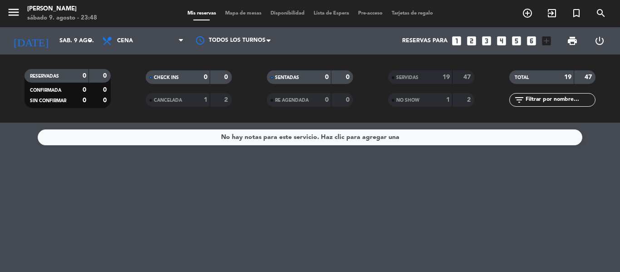
click at [443, 74] on strong "19" at bounding box center [446, 77] width 7 height 6
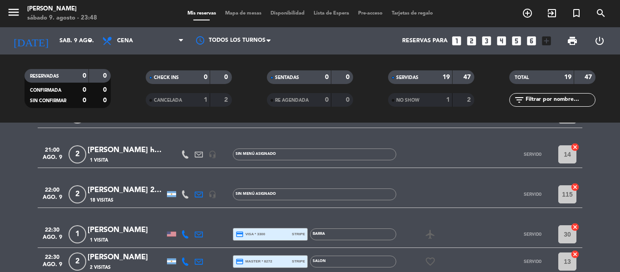
scroll to position [409, 0]
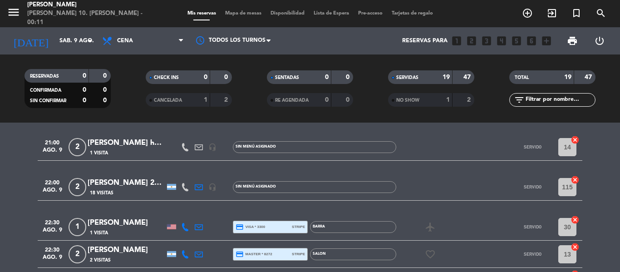
click at [424, 96] on div "NO SHOW" at bounding box center [411, 100] width 42 height 10
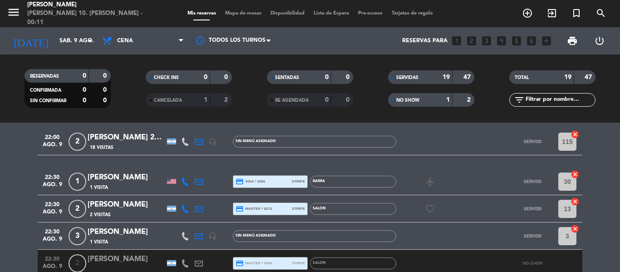
scroll to position [499, 0]
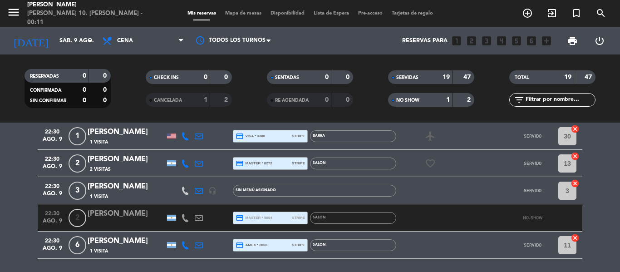
drag, startPoint x: 455, startPoint y: 231, endPoint x: 442, endPoint y: 225, distance: 14.8
click at [452, 228] on div at bounding box center [437, 217] width 82 height 27
click at [130, 213] on div "[PERSON_NAME]" at bounding box center [126, 214] width 77 height 12
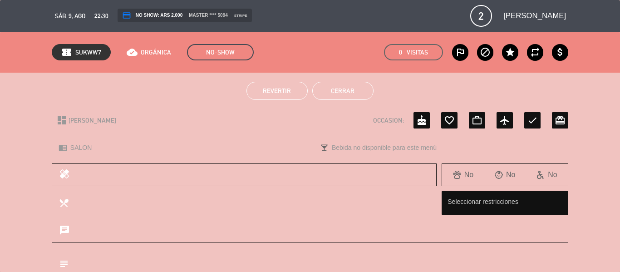
drag, startPoint x: 343, startPoint y: 91, endPoint x: 352, endPoint y: 115, distance: 25.7
click at [342, 91] on button "Cerrar" at bounding box center [342, 91] width 61 height 18
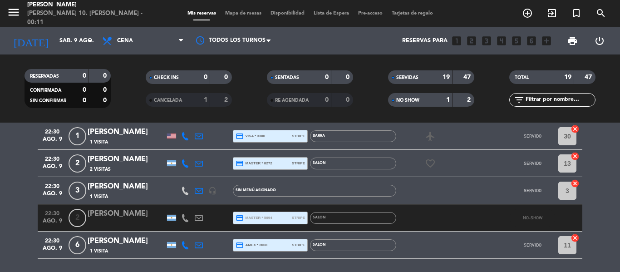
click at [154, 216] on div "[PERSON_NAME]" at bounding box center [126, 214] width 77 height 12
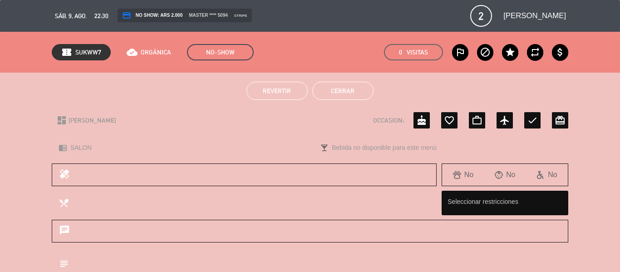
drag, startPoint x: 274, startPoint y: 93, endPoint x: 318, endPoint y: 118, distance: 50.7
click at [274, 92] on span "Revertir" at bounding box center [277, 90] width 28 height 7
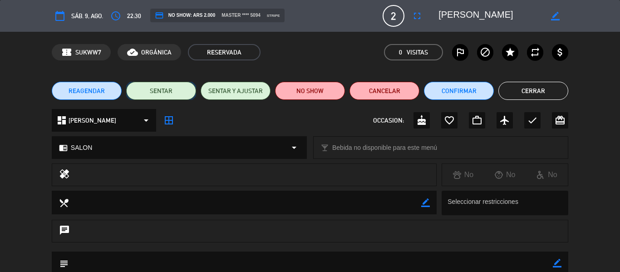
click at [185, 89] on button "SENTAR" at bounding box center [161, 91] width 70 height 18
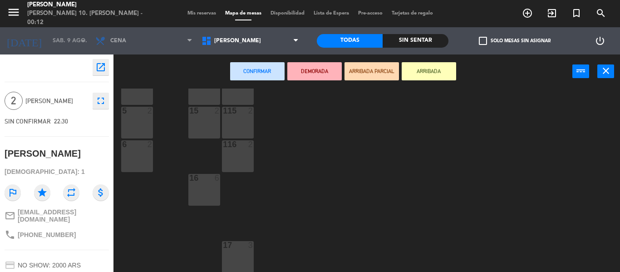
scroll to position [301, 0]
click at [435, 73] on button "ARRIBADA" at bounding box center [429, 71] width 54 height 18
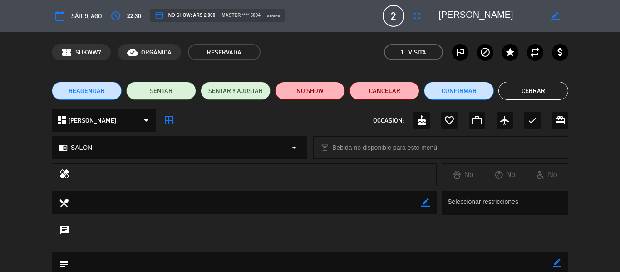
click at [528, 85] on button "Cerrar" at bounding box center [533, 91] width 70 height 18
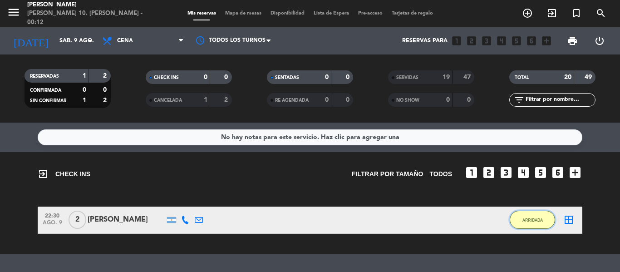
click at [534, 223] on button "ARRIBADA" at bounding box center [532, 220] width 45 height 18
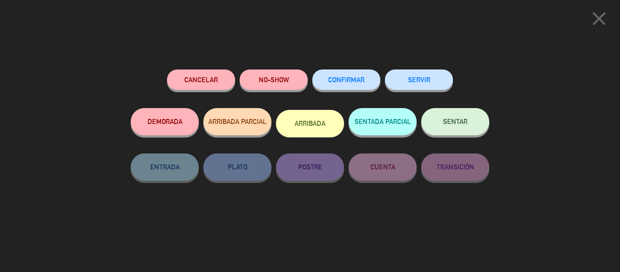
drag, startPoint x: 424, startPoint y: 83, endPoint x: 427, endPoint y: 89, distance: 6.7
click at [424, 82] on button "SERVIR" at bounding box center [419, 79] width 68 height 20
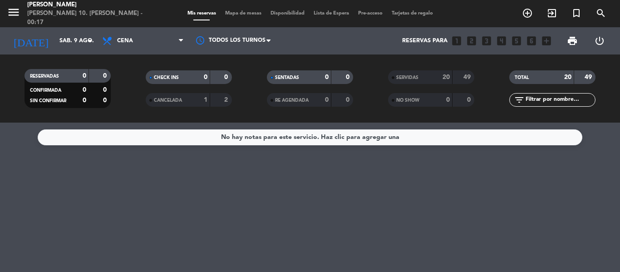
click at [438, 78] on div "20" at bounding box center [441, 77] width 18 height 10
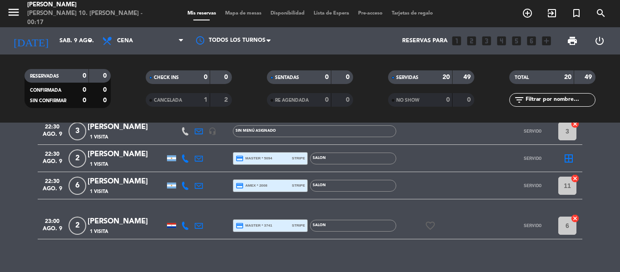
scroll to position [572, 0]
